Goal: Task Accomplishment & Management: Complete application form

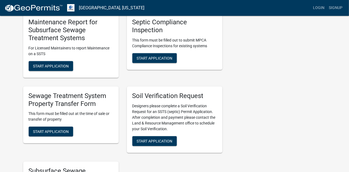
scroll to position [153, 0]
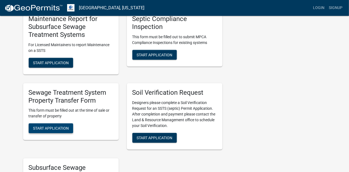
click at [45, 127] on span "Start Application" at bounding box center [51, 128] width 36 height 4
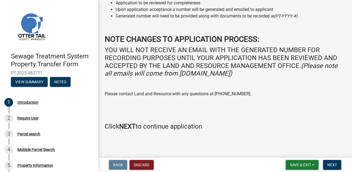
scroll to position [79, 0]
click at [328, 165] on span "Next" at bounding box center [333, 165] width 10 height 4
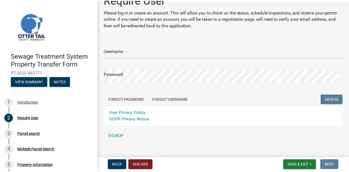
scroll to position [20, 0]
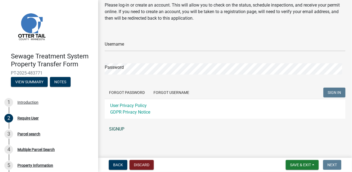
click at [112, 129] on link "SIGNUP" at bounding box center [225, 129] width 241 height 11
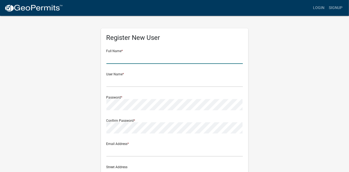
click at [114, 61] on input "text" at bounding box center [174, 58] width 136 height 11
type input "Linda Wevley"
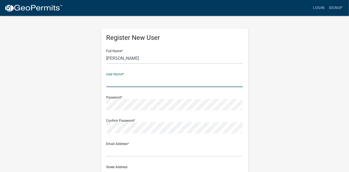
click at [117, 83] on input "text" at bounding box center [174, 81] width 136 height 11
type input "VeldeMoore"
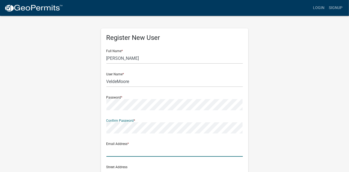
click at [114, 154] on input "text" at bounding box center [174, 150] width 136 height 11
type input "linda@veldemoore.com"
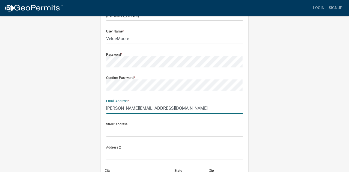
scroll to position [43, 0]
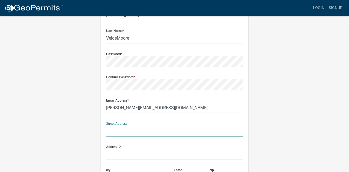
click at [111, 131] on input "text" at bounding box center [174, 130] width 136 height 11
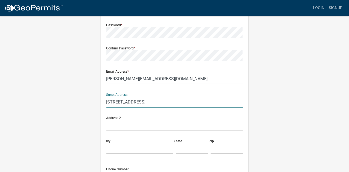
scroll to position [109, 0]
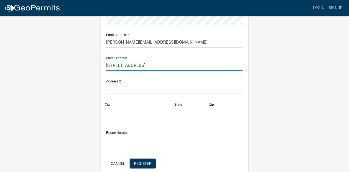
type input "1118 Broadway"
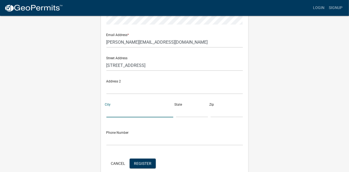
click at [113, 111] on input "City" at bounding box center [139, 111] width 67 height 11
type input "Alexandria"
type input "Minnesota"
type input "56308"
type input "3207636561"
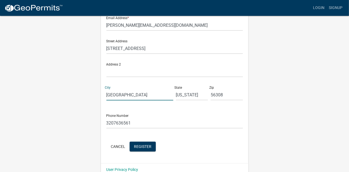
scroll to position [135, 0]
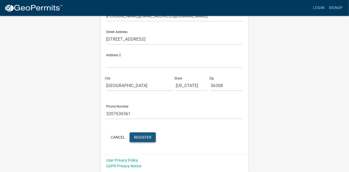
click at [137, 137] on span "Register" at bounding box center [142, 137] width 17 height 4
click at [119, 138] on button "Cancel" at bounding box center [117, 137] width 23 height 10
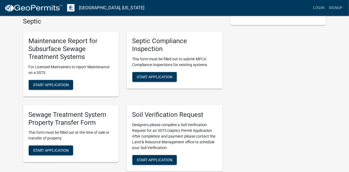
scroll to position [174, 0]
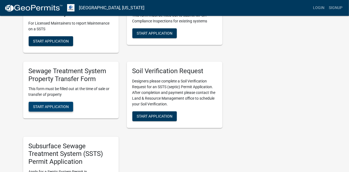
click at [56, 106] on span "Start Application" at bounding box center [51, 106] width 36 height 4
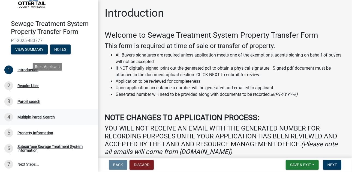
scroll to position [35, 0]
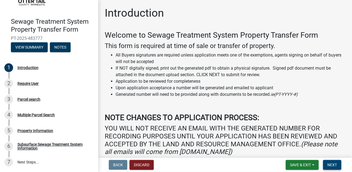
click at [336, 165] on span "Next" at bounding box center [333, 165] width 10 height 4
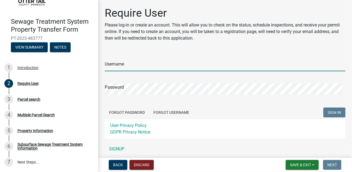
click at [121, 65] on input "Username" at bounding box center [225, 65] width 241 height 11
type input "VeldeMoore"
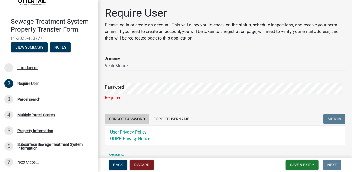
click at [139, 111] on form "Username VeldeMoore Password Required Forgot Password Forgot Username SIGN IN U…" at bounding box center [225, 98] width 241 height 93
click at [131, 120] on button "Forgot Password" at bounding box center [127, 119] width 44 height 10
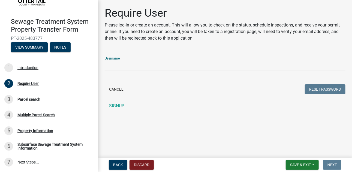
click at [124, 66] on input "Username" at bounding box center [225, 65] width 241 height 11
type input "VeldeMoore"
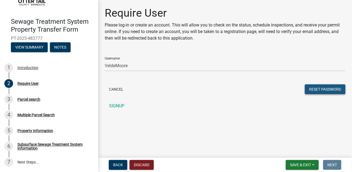
click at [321, 89] on button "Reset Password" at bounding box center [325, 89] width 41 height 10
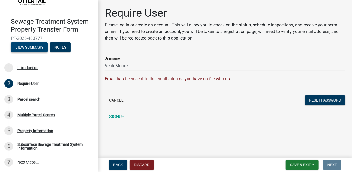
click at [25, 48] on button "View Summary" at bounding box center [29, 47] width 37 height 10
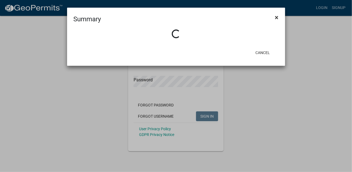
click at [275, 17] on span "×" at bounding box center [277, 18] width 4 height 8
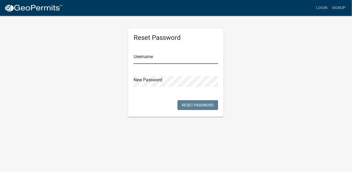
click at [134, 57] on input "text" at bounding box center [176, 58] width 85 height 11
type input "VeldeMoore"
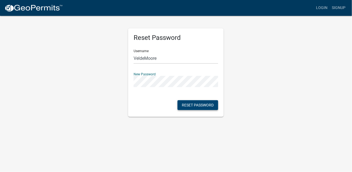
click at [195, 105] on button "Reset Password" at bounding box center [198, 105] width 41 height 10
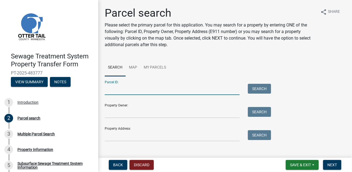
click at [112, 91] on input "Parcel ID:" at bounding box center [172, 89] width 135 height 11
type input "19000290220000"
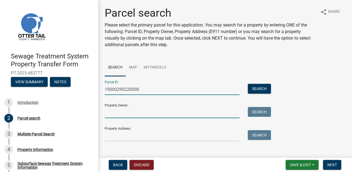
click at [109, 113] on input "Property Owner:" at bounding box center [172, 112] width 135 height 11
click at [113, 110] on input "Property Owner:" at bounding box center [172, 112] width 135 height 11
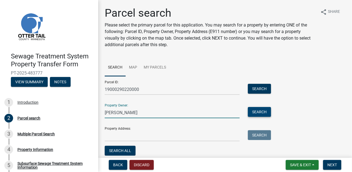
type input "Peppersack"
click at [262, 111] on button "Search" at bounding box center [259, 112] width 23 height 10
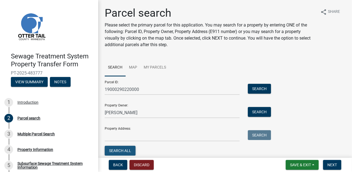
click at [117, 151] on button "Search All" at bounding box center [120, 151] width 31 height 10
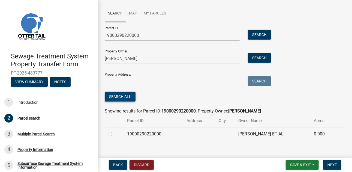
scroll to position [60, 0]
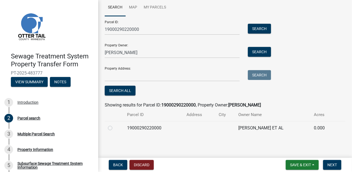
click at [115, 125] on label at bounding box center [115, 125] width 0 height 0
click at [115, 128] on input "radio" at bounding box center [117, 127] width 4 height 4
radio input "true"
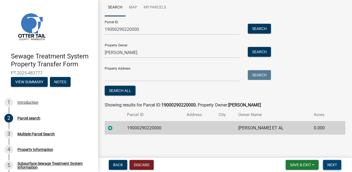
click at [333, 164] on span "Next" at bounding box center [333, 165] width 10 height 4
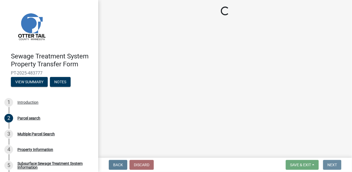
scroll to position [0, 0]
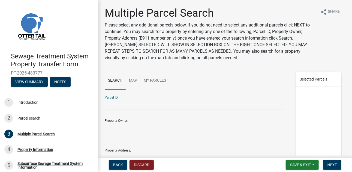
click at [118, 105] on input "Parcel ID:" at bounding box center [194, 104] width 179 height 11
type input "19000320234000"
click at [119, 127] on input "Property Owner:" at bounding box center [194, 127] width 179 height 11
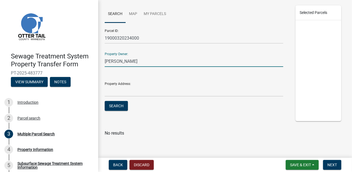
scroll to position [68, 0]
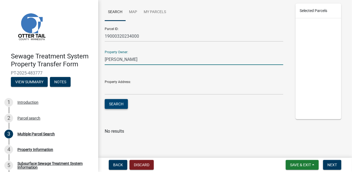
type input "Peppersack"
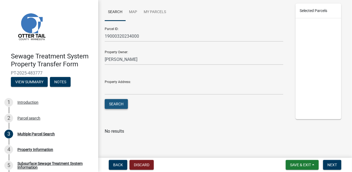
click at [116, 104] on button "Search" at bounding box center [116, 104] width 23 height 10
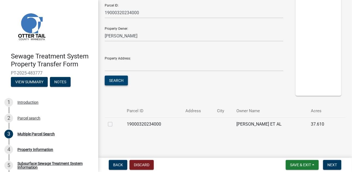
scroll to position [92, 0]
click at [115, 121] on label at bounding box center [115, 121] width 0 height 0
click at [115, 124] on input "checkbox" at bounding box center [117, 123] width 4 height 4
checkbox input "true"
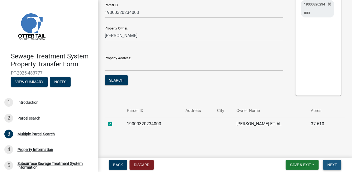
click at [336, 163] on span "Next" at bounding box center [333, 165] width 10 height 4
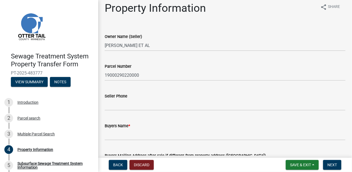
scroll to position [0, 0]
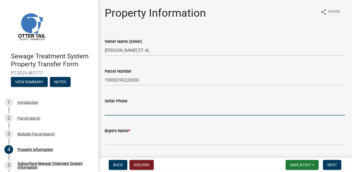
click at [132, 111] on input "Seller Phone" at bounding box center [225, 109] width 241 height 11
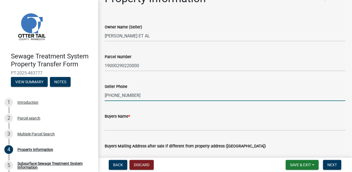
scroll to position [22, 0]
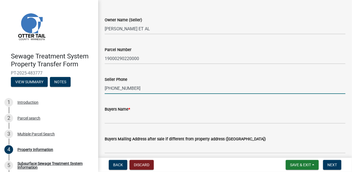
type input "218-407-2040"
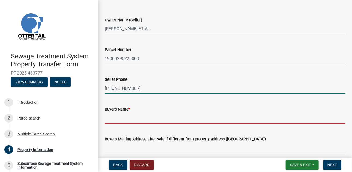
click at [119, 119] on input "Buyers Name *" at bounding box center [225, 117] width 241 height 11
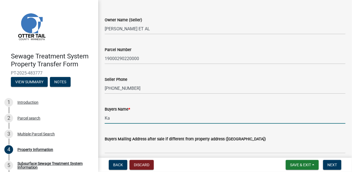
type input "K"
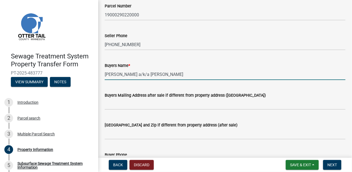
scroll to position [65, 0]
type input "Alan Peppersack a/k/a Allen Peppersack"
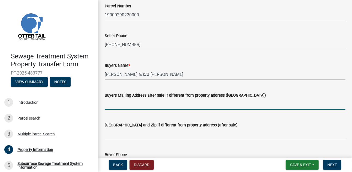
click at [114, 105] on input "Buyers Mailing Address after sale if different from property address (E911 numb…" at bounding box center [225, 103] width 241 height 11
type input "54690 118th Street"
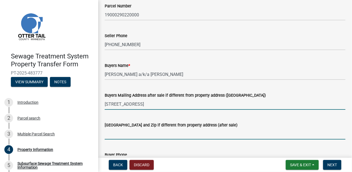
click at [109, 135] on input "Buyers City State and Zip if different from property address (after sale)" at bounding box center [225, 133] width 241 height 11
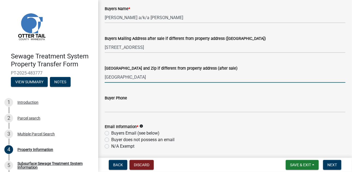
scroll to position [131, 0]
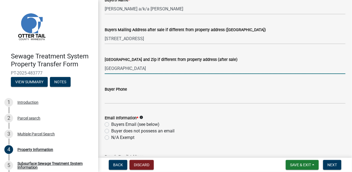
type input "Parkers Prairie, MN 56361"
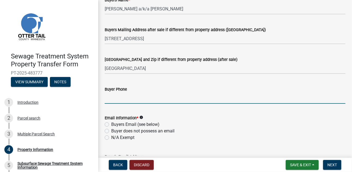
click at [134, 98] on input "Buyer Phone" at bounding box center [225, 97] width 241 height 11
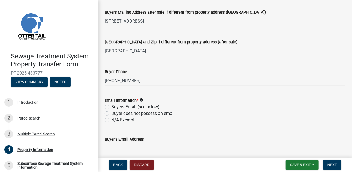
scroll to position [174, 0]
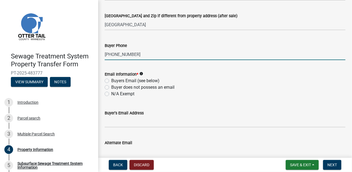
type input "218-640-3158"
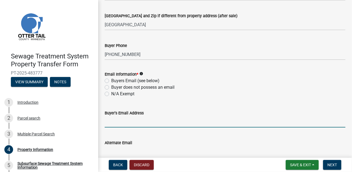
click at [119, 117] on input "Buyer's Email Address" at bounding box center [225, 121] width 241 height 11
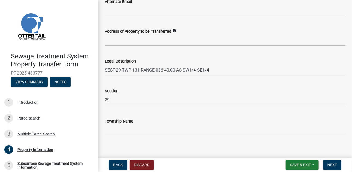
scroll to position [321, 0]
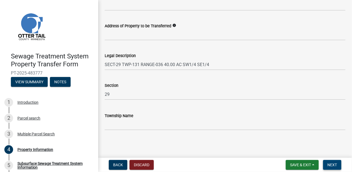
type input "pepfarm@midwestinfo.net"
click at [333, 164] on span "Next" at bounding box center [333, 165] width 10 height 4
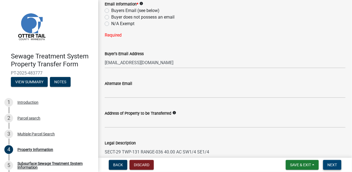
scroll to position [223, 0]
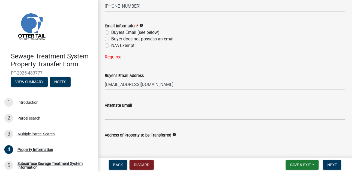
click at [111, 32] on label "Buyers Email (see below)" at bounding box center [135, 32] width 48 height 7
click at [111, 32] on input "Buyers Email (see below)" at bounding box center [113, 31] width 4 height 4
radio input "true"
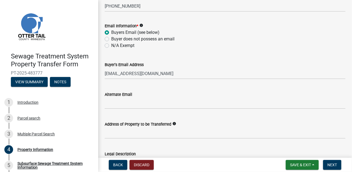
click at [111, 44] on label "N/A Exempt" at bounding box center [122, 45] width 23 height 7
click at [111, 44] on input "N/A Exempt" at bounding box center [113, 44] width 4 height 4
radio input "true"
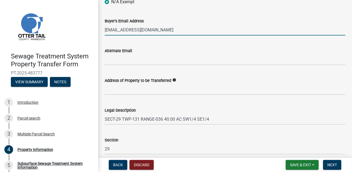
drag, startPoint x: 160, startPoint y: 31, endPoint x: 101, endPoint y: 26, distance: 59.1
click at [101, 26] on div "Buyer's Email Address pepfarm@midwestinfo.net" at bounding box center [225, 22] width 249 height 25
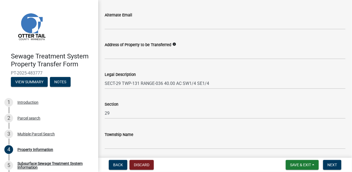
scroll to position [255, 0]
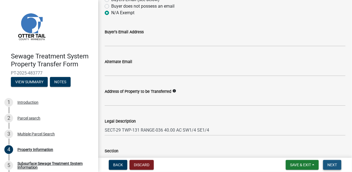
click at [334, 163] on span "Next" at bounding box center [333, 165] width 10 height 4
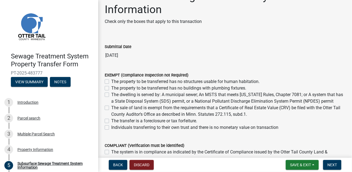
scroll to position [22, 0]
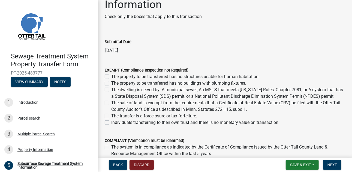
click at [111, 103] on label "The sale of land is exempt from the requirements that a Certificate of Real Est…" at bounding box center [228, 106] width 234 height 13
click at [111, 103] on input "The sale of land is exempt from the requirements that a Certificate of Real Est…" at bounding box center [113, 102] width 4 height 4
checkbox input "true"
checkbox input "false"
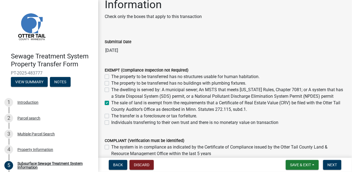
checkbox input "false"
checkbox input "true"
checkbox input "false"
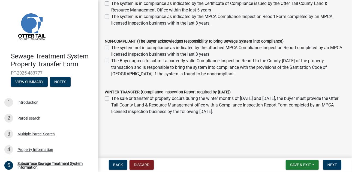
scroll to position [168, 0]
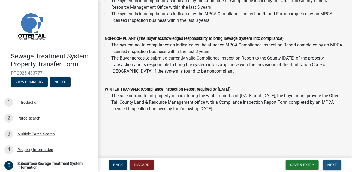
click at [334, 164] on span "Next" at bounding box center [333, 165] width 10 height 4
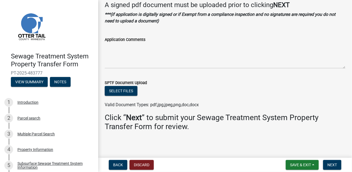
scroll to position [31, 0]
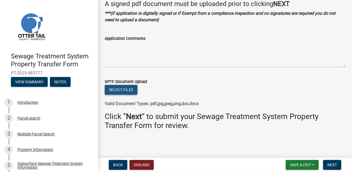
click at [120, 89] on button "Select files" at bounding box center [121, 90] width 33 height 10
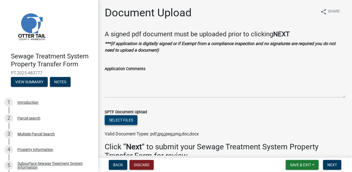
scroll to position [0, 0]
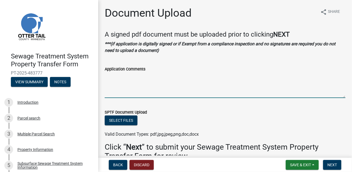
drag, startPoint x: 234, startPoint y: 77, endPoint x: 217, endPoint y: 70, distance: 18.8
click at [217, 70] on div "Application Comments" at bounding box center [225, 69] width 241 height 7
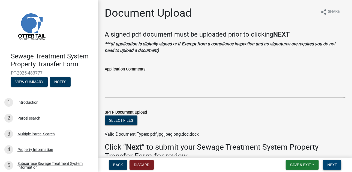
click at [331, 163] on span "Next" at bounding box center [333, 165] width 10 height 4
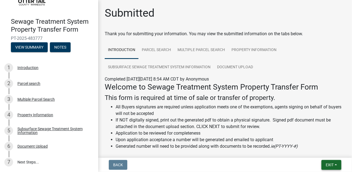
click at [331, 164] on span "Exit" at bounding box center [330, 165] width 8 height 4
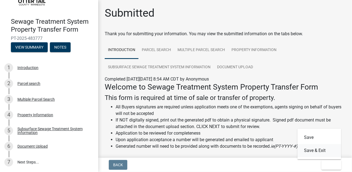
click at [311, 150] on button "Save & Exit" at bounding box center [320, 150] width 44 height 13
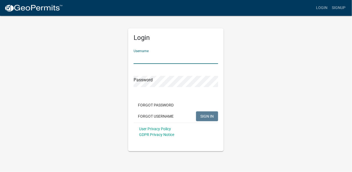
click at [137, 55] on input "Username" at bounding box center [176, 58] width 85 height 11
type input "VeldeMoore"
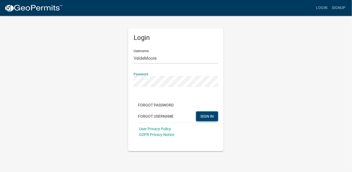
click at [210, 115] on span "SIGN IN" at bounding box center [206, 116] width 13 height 4
click at [127, 79] on div "Login Username VeldeMoore Password Forgot Password Forgot Username SIGN IN User…" at bounding box center [176, 83] width 104 height 136
click at [200, 115] on button "SIGN IN" at bounding box center [207, 116] width 22 height 10
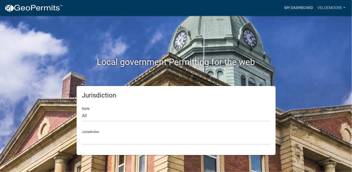
click at [297, 7] on link "My Dashboard" at bounding box center [298, 8] width 33 height 10
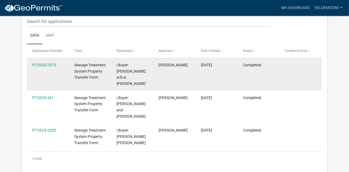
scroll to position [78, 0]
click at [43, 65] on link "PT-2025-2575" at bounding box center [44, 64] width 24 height 4
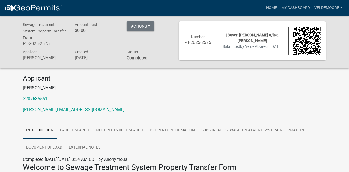
scroll to position [16, 0]
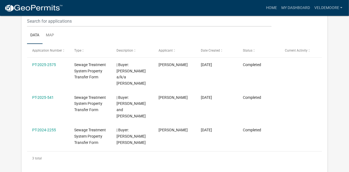
scroll to position [68, 0]
